Goal: Task Accomplishment & Management: Manage account settings

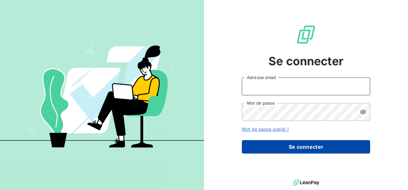
type input "[PERSON_NAME][EMAIL_ADDRESS][DOMAIN_NAME]"
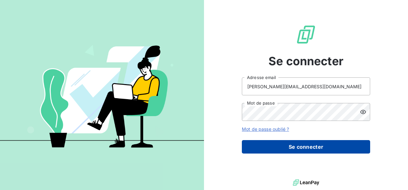
click at [315, 147] on button "Se connecter" at bounding box center [306, 146] width 128 height 13
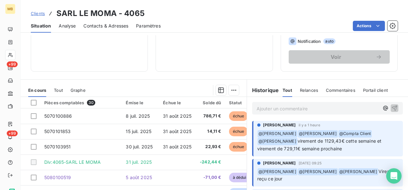
scroll to position [105, 0]
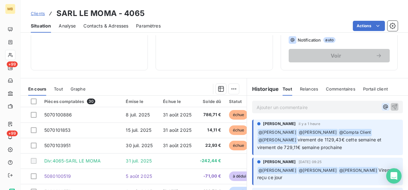
click at [383, 107] on icon "button" at bounding box center [385, 107] width 5 height 5
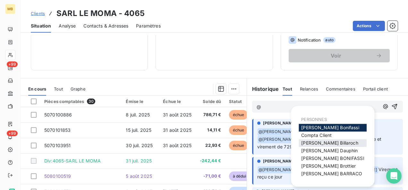
click at [313, 143] on span "[PERSON_NAME]" at bounding box center [329, 142] width 57 height 5
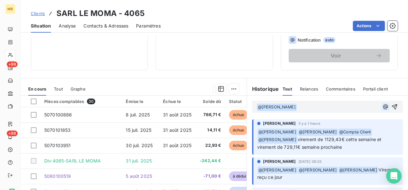
click at [383, 106] on icon "button" at bounding box center [385, 106] width 5 height 5
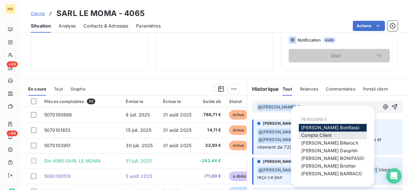
click at [313, 137] on span "Compta Client" at bounding box center [316, 135] width 30 height 5
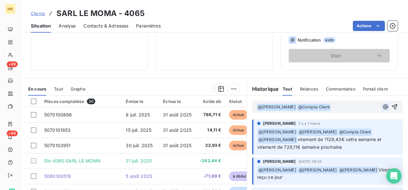
click at [382, 107] on icon "button" at bounding box center [385, 107] width 6 height 6
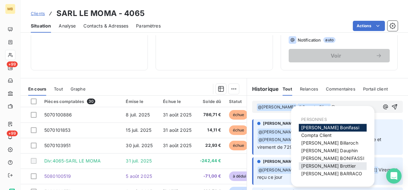
click at [333, 164] on span "[PERSON_NAME]" at bounding box center [328, 165] width 54 height 5
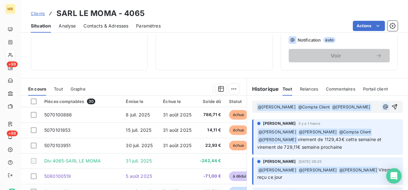
click at [382, 106] on icon "button" at bounding box center [385, 107] width 6 height 6
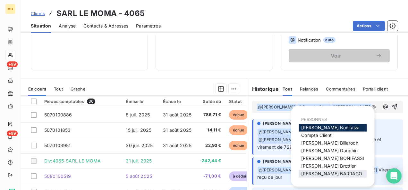
click at [332, 173] on span "[PERSON_NAME]" at bounding box center [331, 173] width 61 height 5
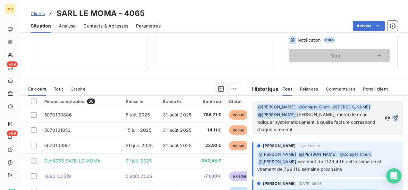
click at [392, 117] on icon "button" at bounding box center [395, 118] width 6 height 6
